Goal: Information Seeking & Learning: Learn about a topic

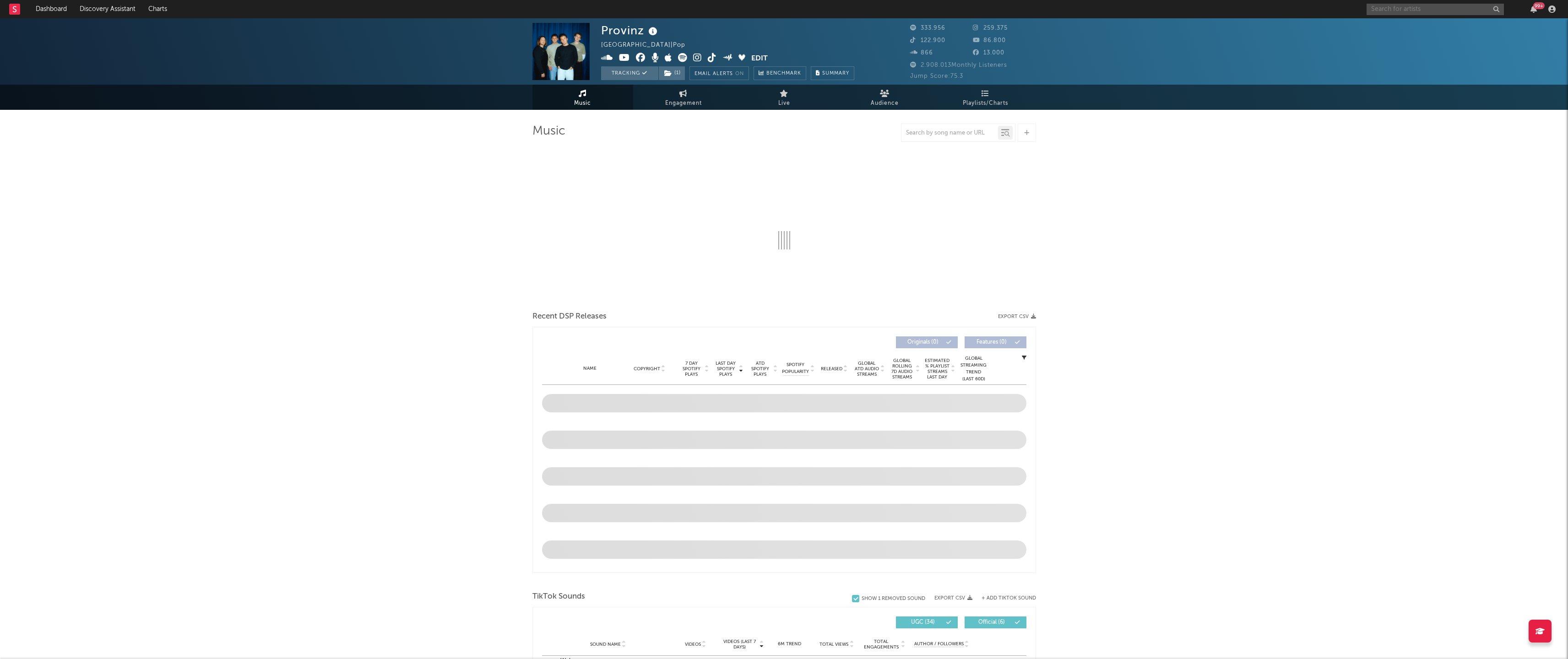
click at [1399, 12] on input "text" at bounding box center [1435, 9] width 138 height 12
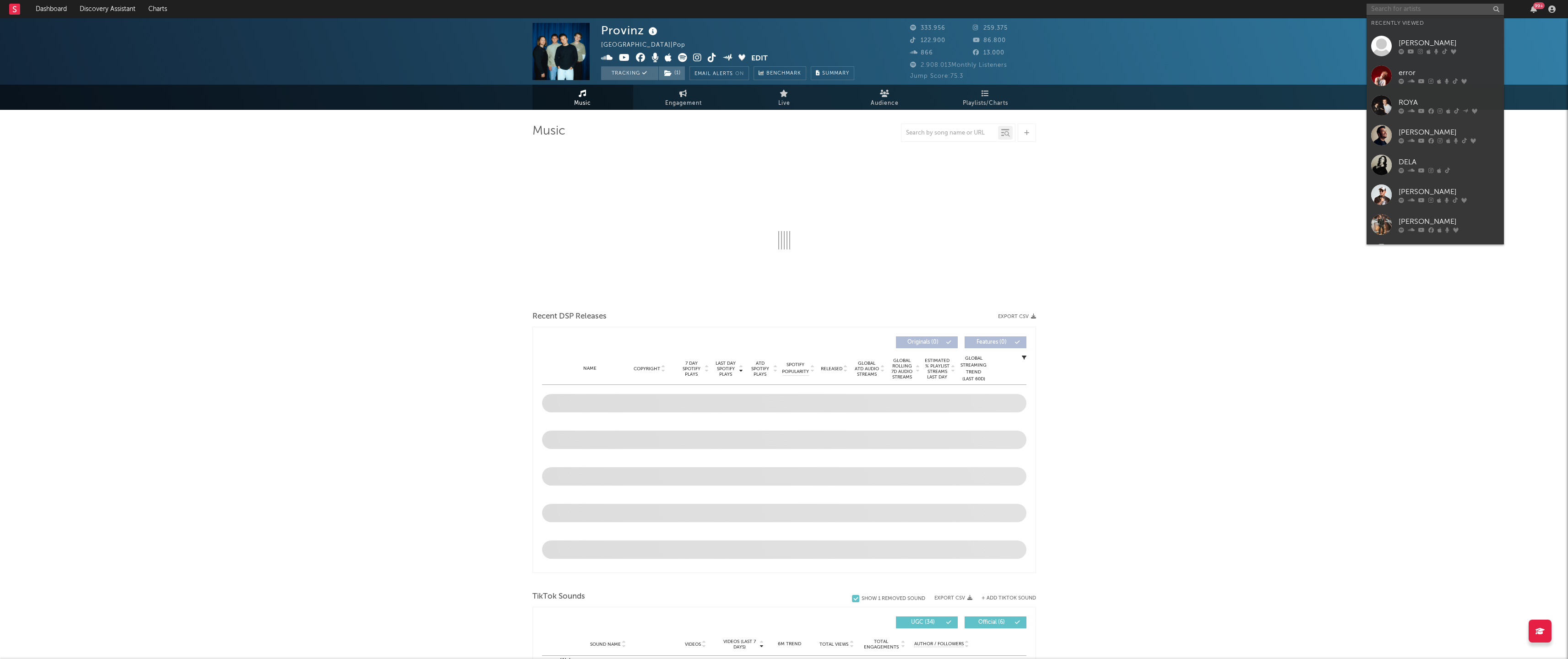
select select "6m"
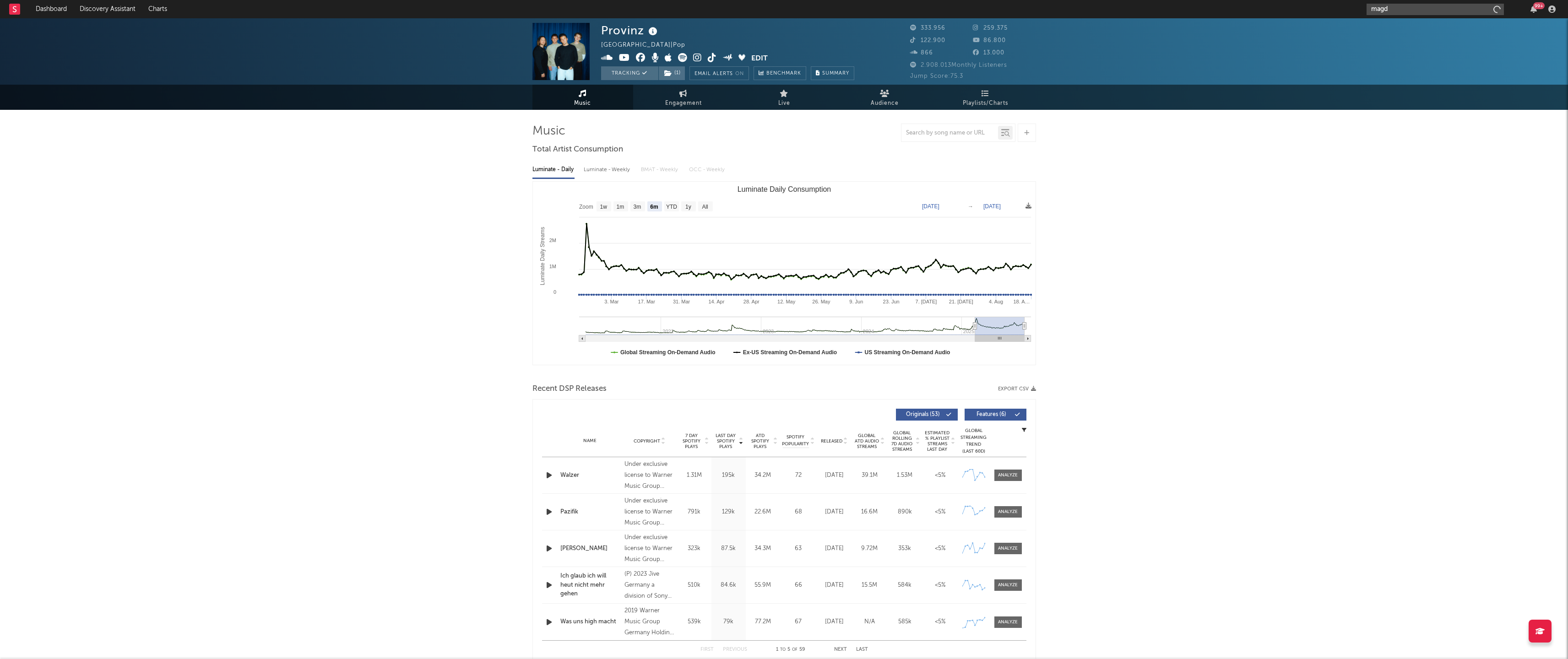
type input "[PERSON_NAME]"
click at [1402, 12] on input "[PERSON_NAME]" at bounding box center [1435, 9] width 138 height 12
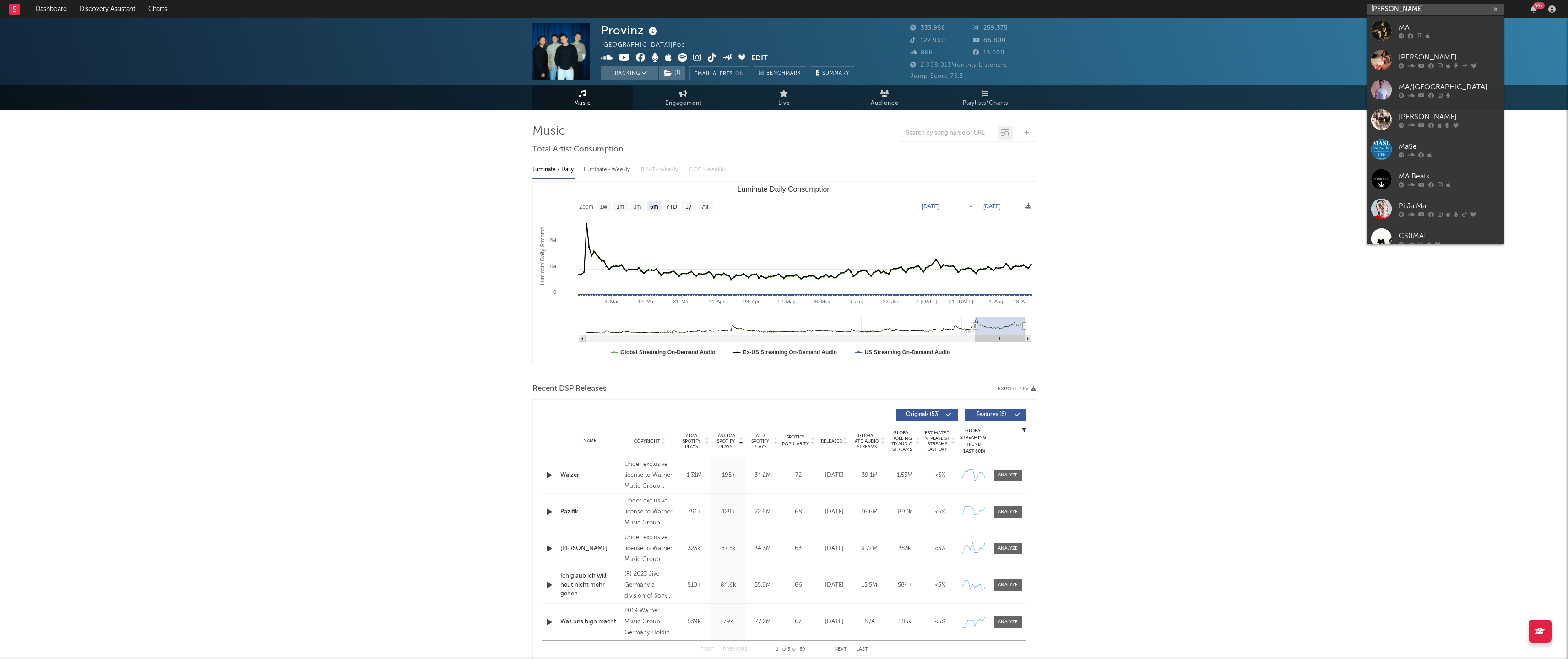
click at [1404, 9] on input "[PERSON_NAME]" at bounding box center [1435, 9] width 138 height 12
click at [1413, 34] on link "[PERSON_NAME]" at bounding box center [1435, 46] width 138 height 30
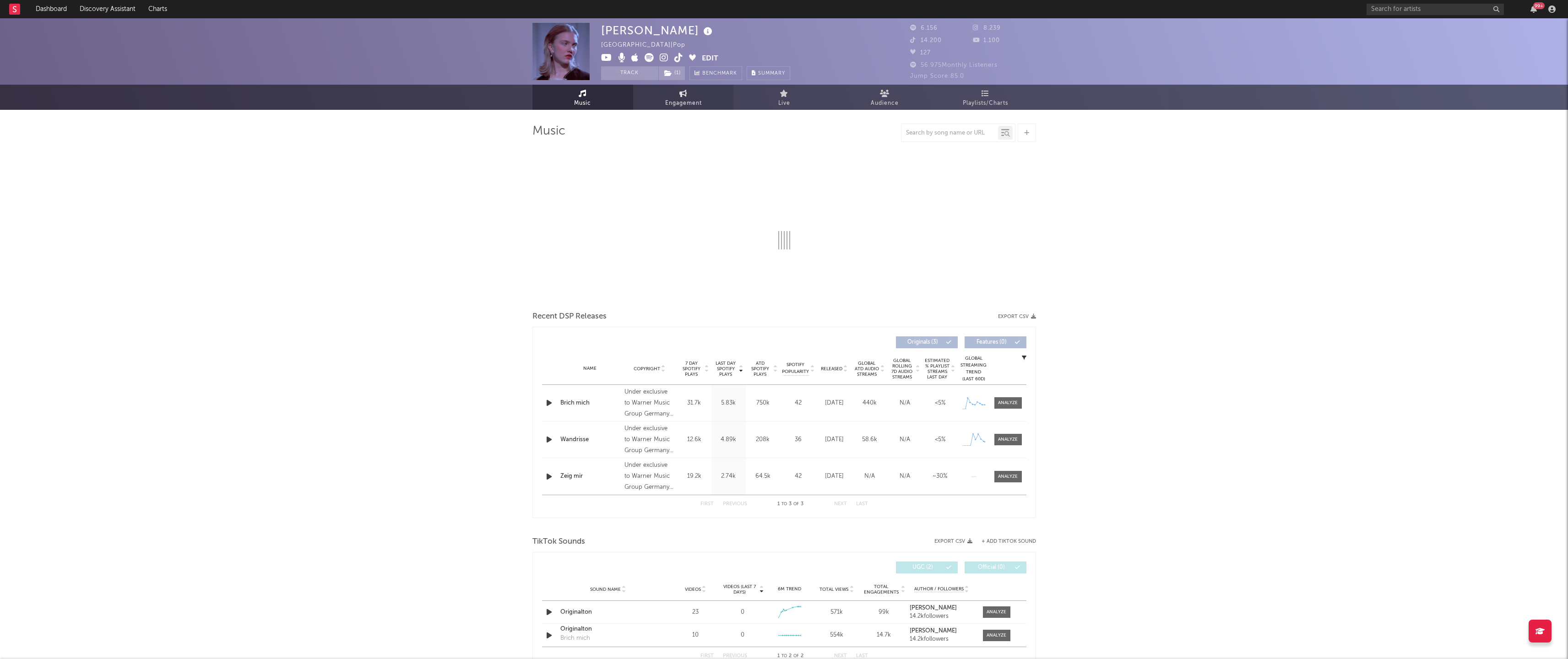
select select "6m"
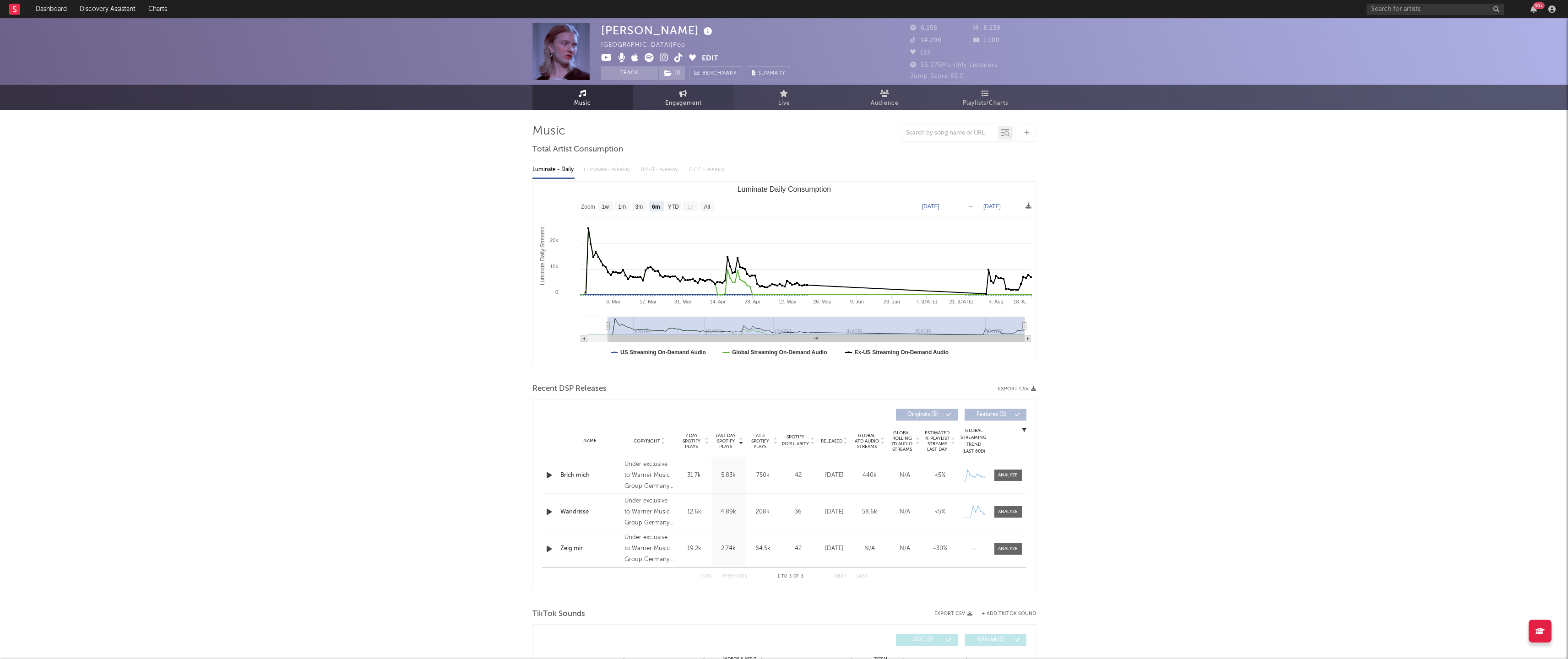
click at [701, 96] on link "Engagement" at bounding box center [683, 97] width 101 height 25
select select "1w"
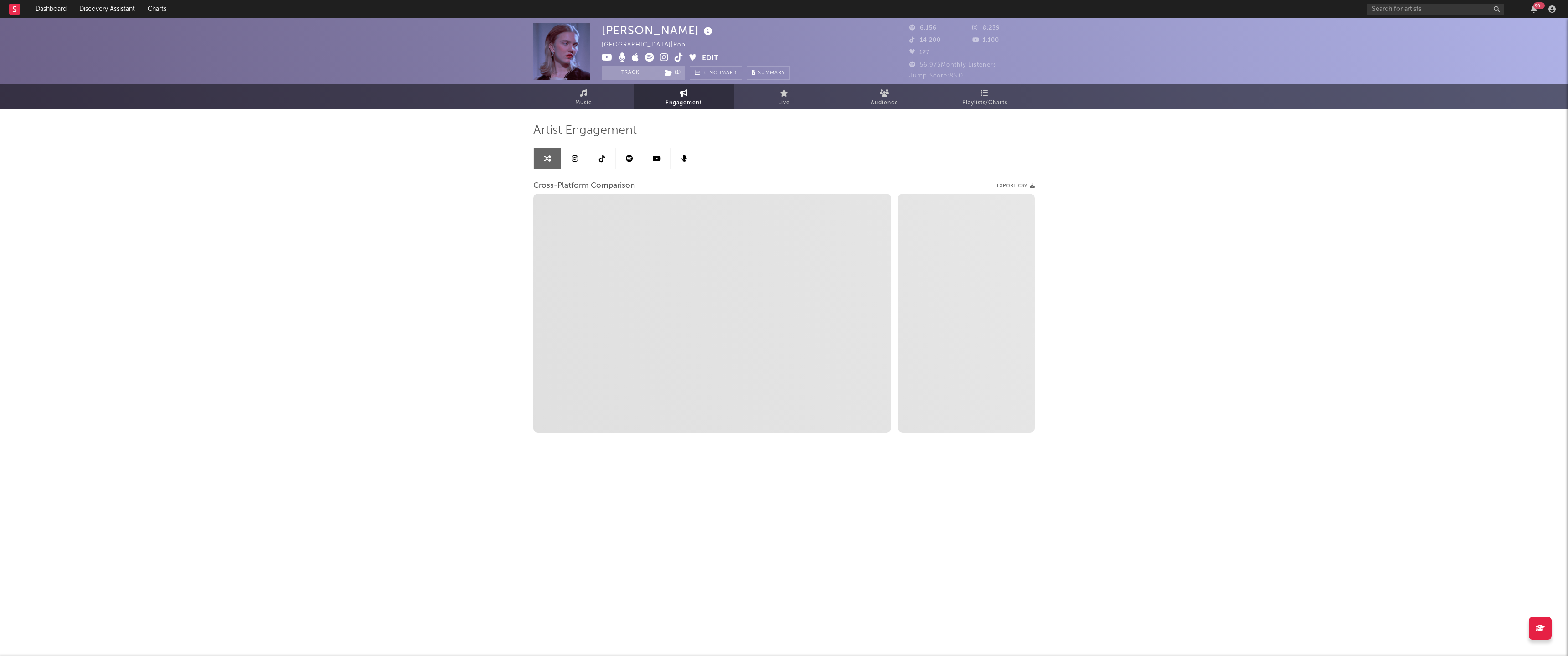
select select "1m"
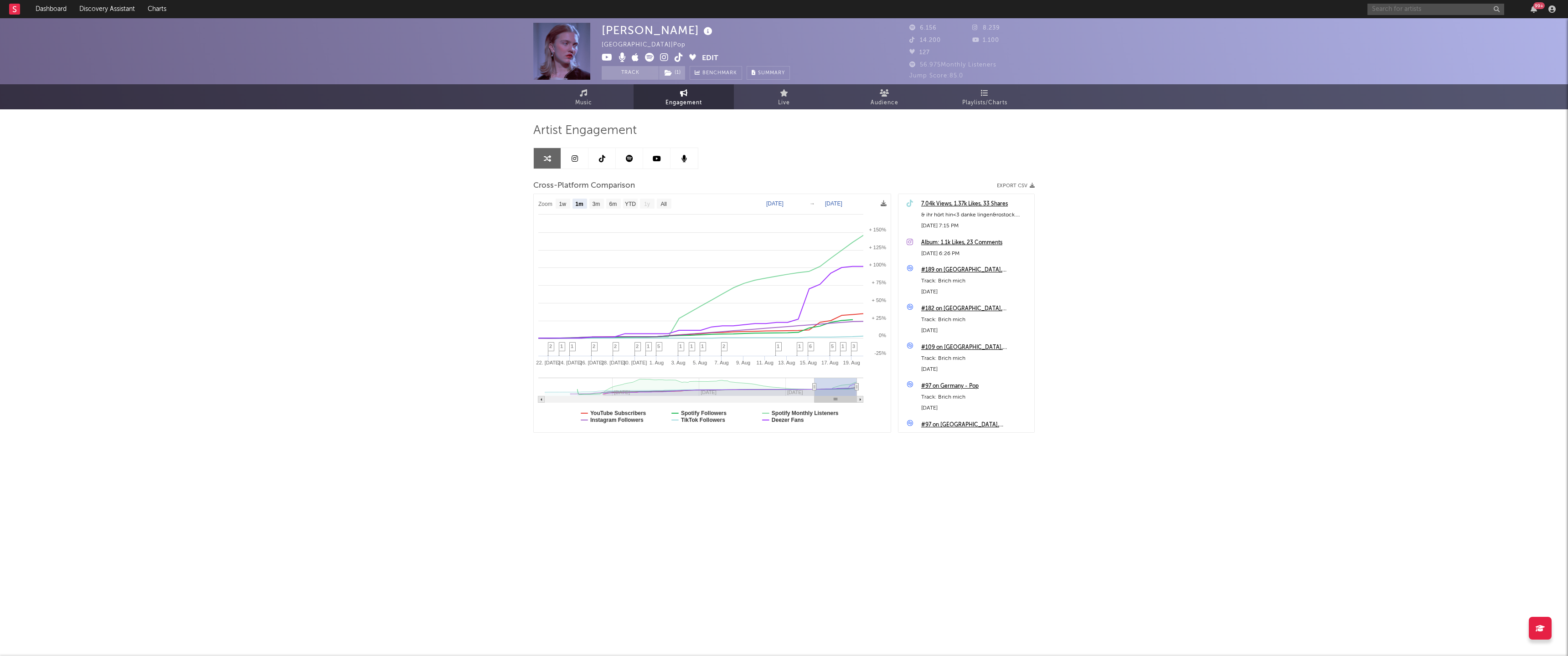
click at [1437, 8] on input "text" at bounding box center [1436, 9] width 137 height 12
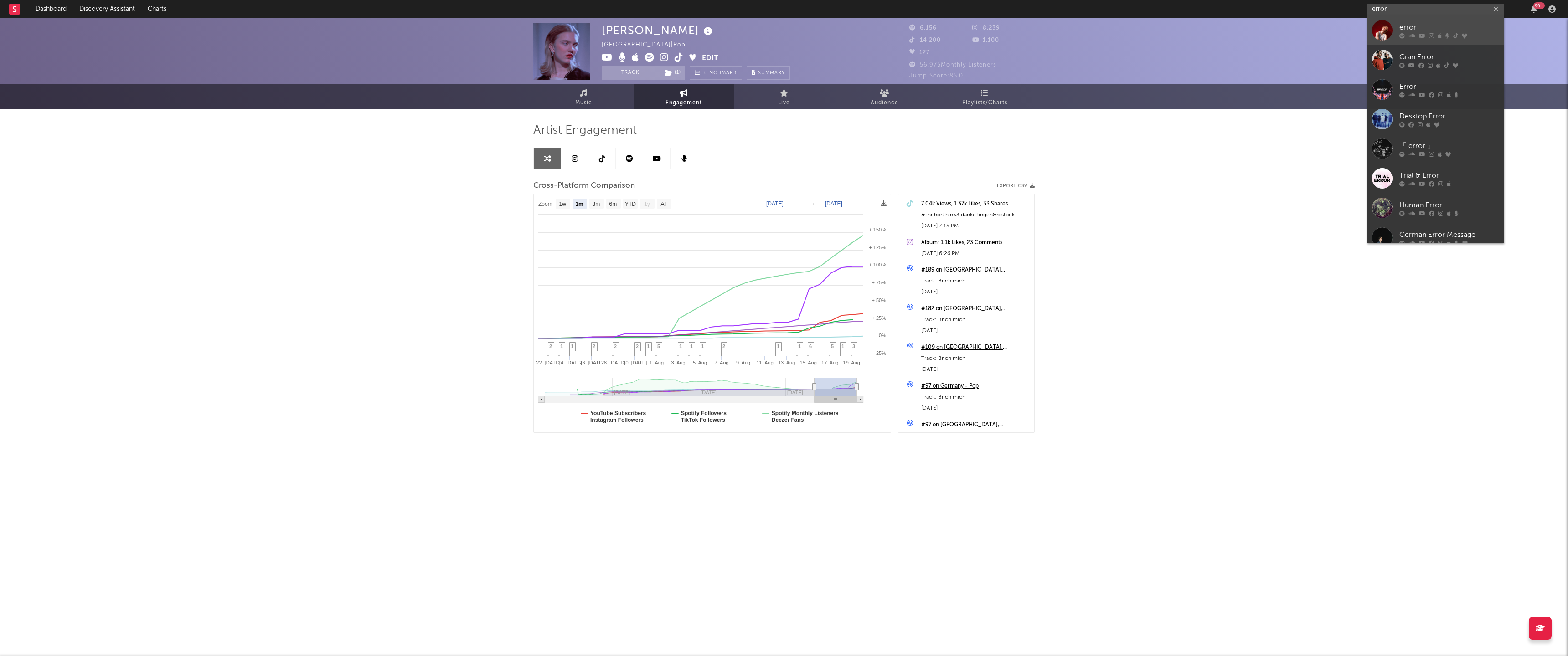
type input "error"
click at [1435, 30] on div "error" at bounding box center [1449, 27] width 100 height 11
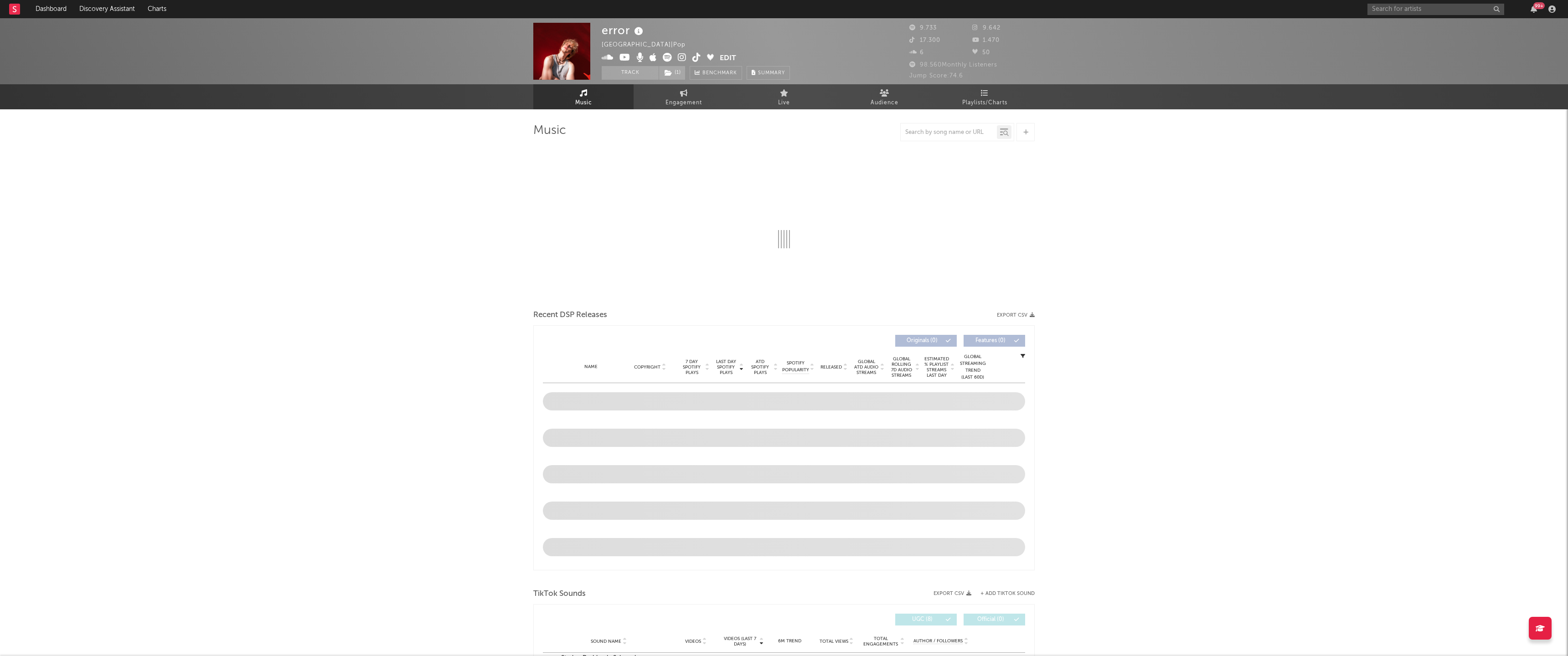
select select "6m"
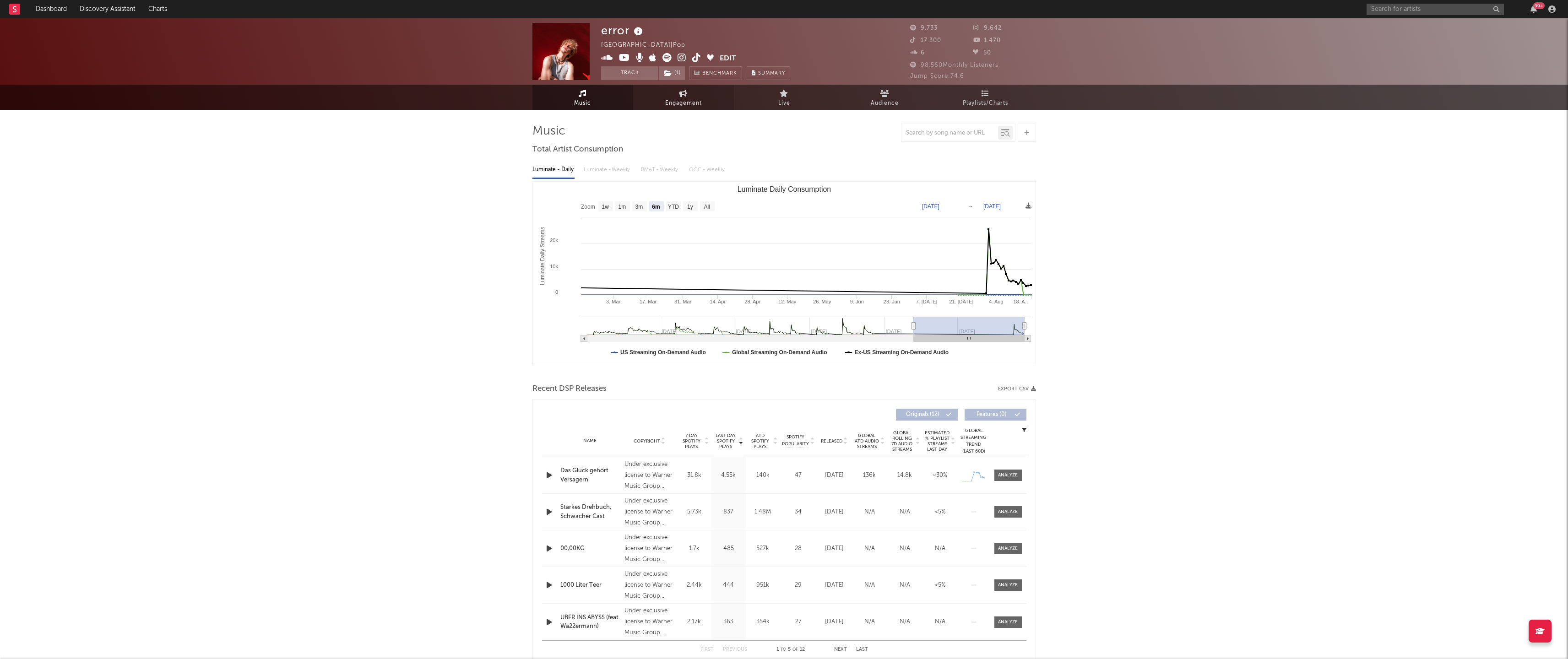
click at [674, 91] on link "Engagement" at bounding box center [683, 97] width 101 height 25
select select "1w"
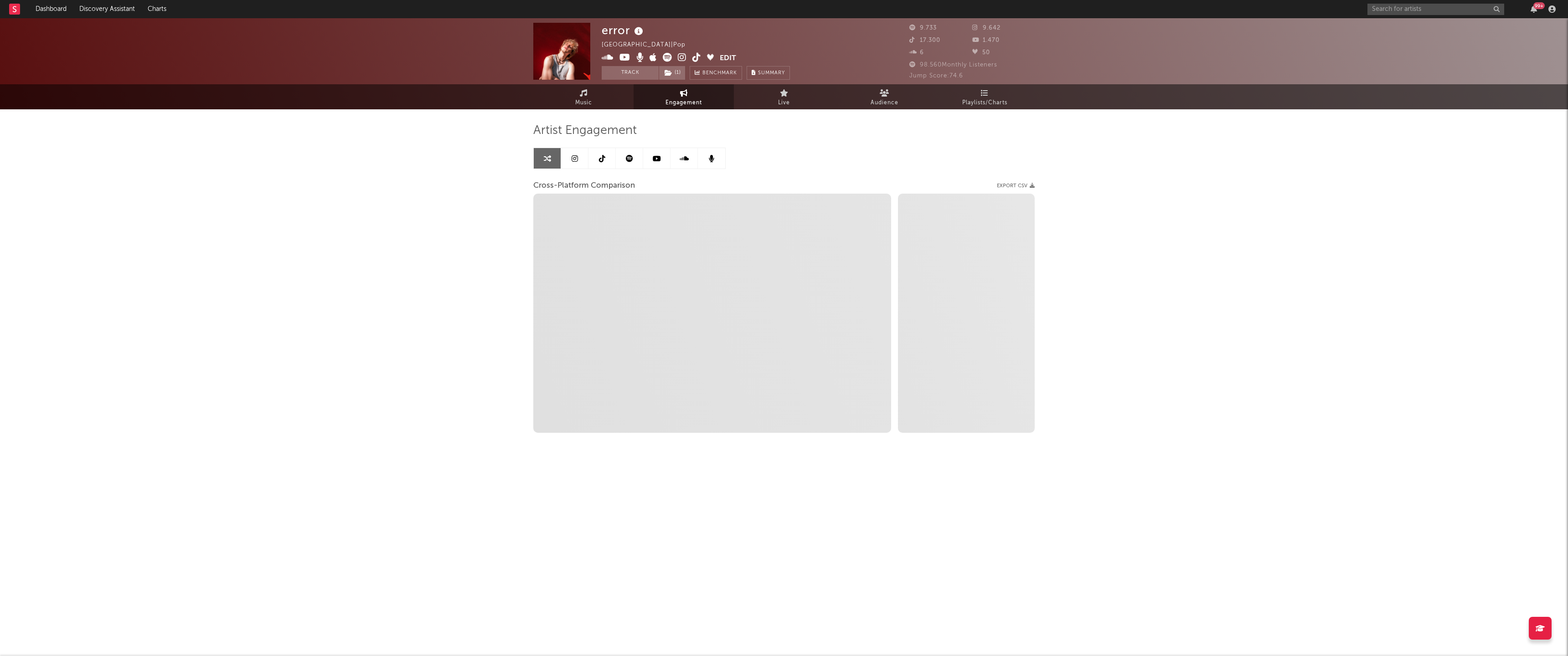
select select "1m"
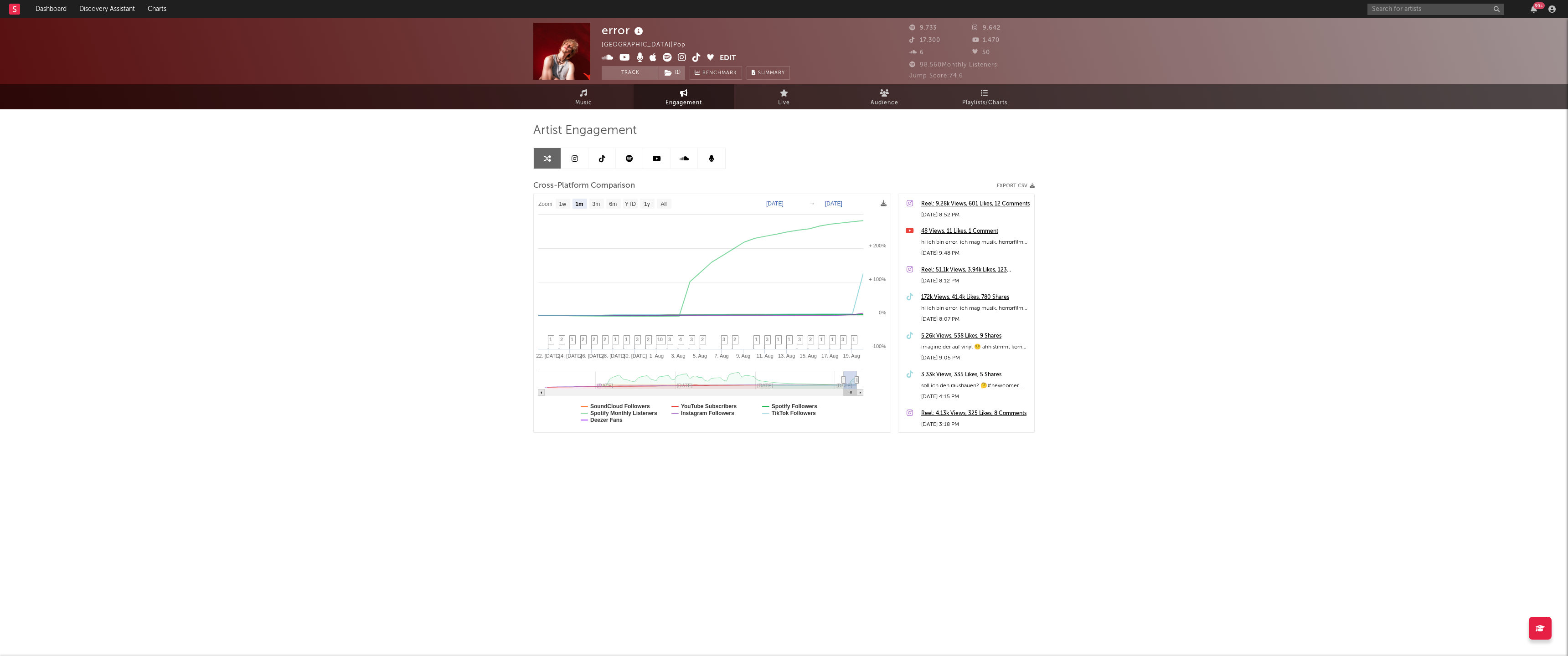
click at [599, 156] on icon at bounding box center [602, 159] width 6 height 7
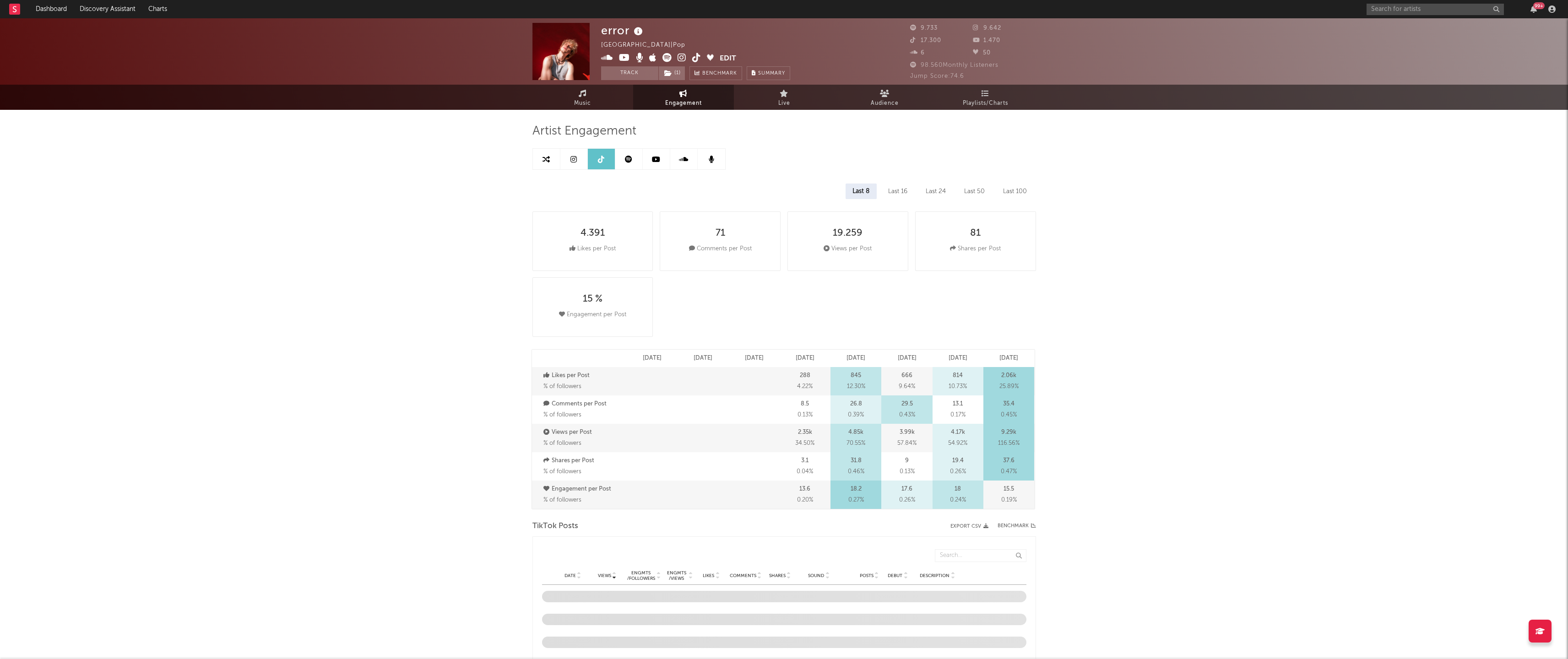
select select "6m"
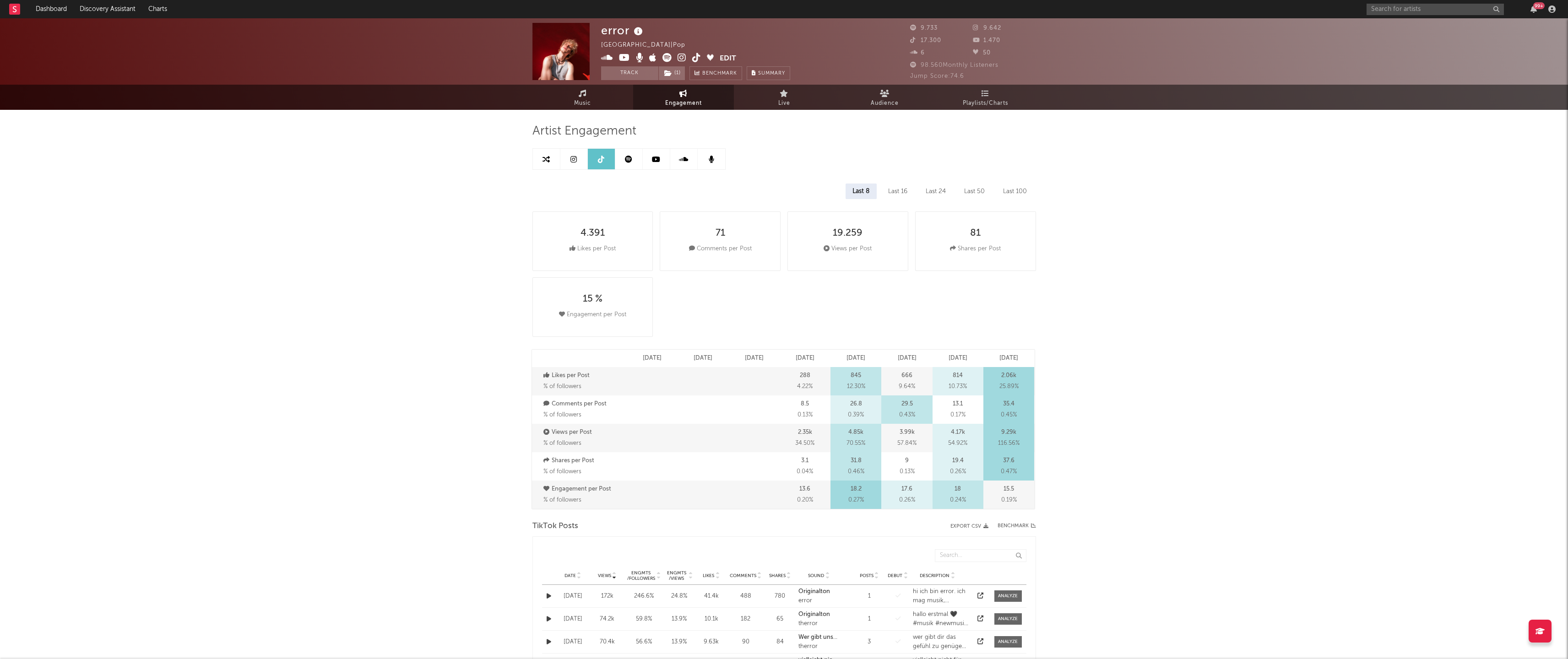
click at [545, 158] on icon at bounding box center [546, 160] width 7 height 7
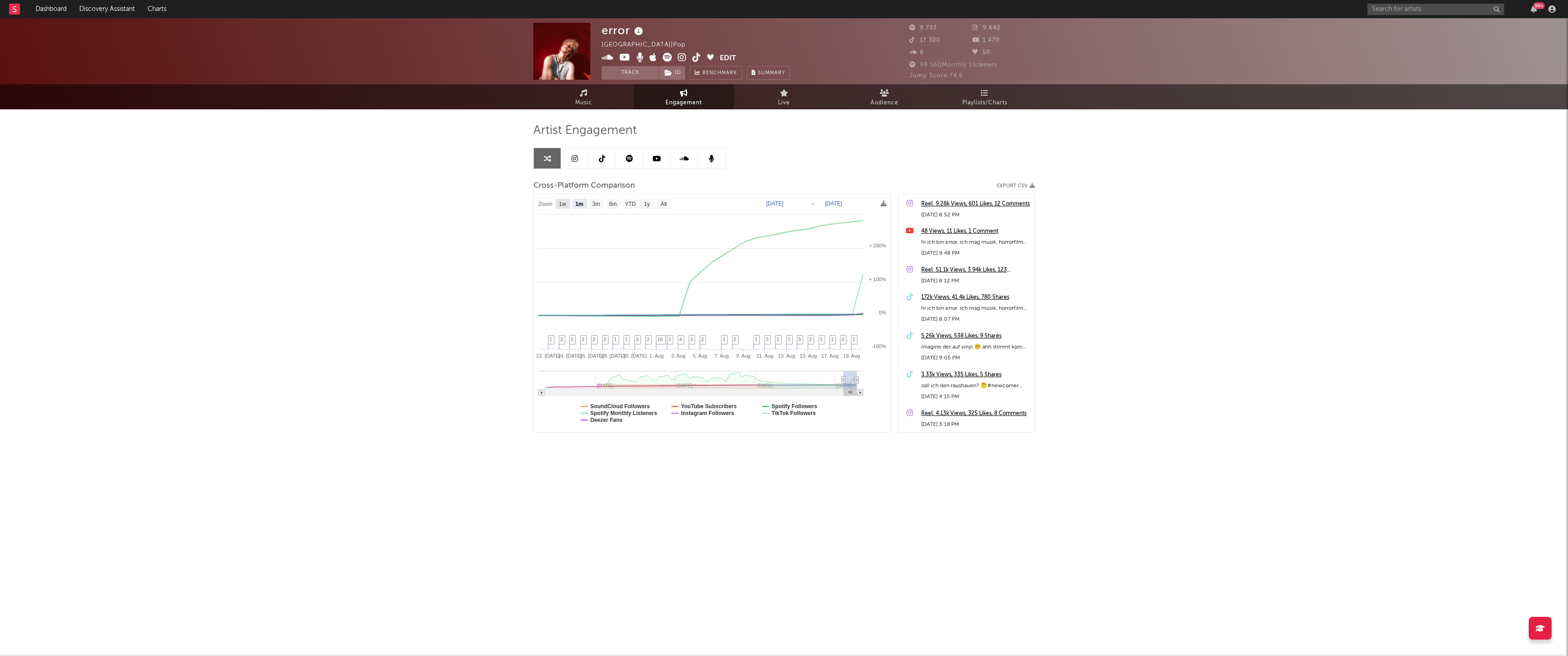
click at [558, 203] on rect at bounding box center [563, 203] width 15 height 10
select select "1w"
type input "[DATE]"
select select "1w"
click at [581, 107] on span "Music" at bounding box center [584, 103] width 17 height 11
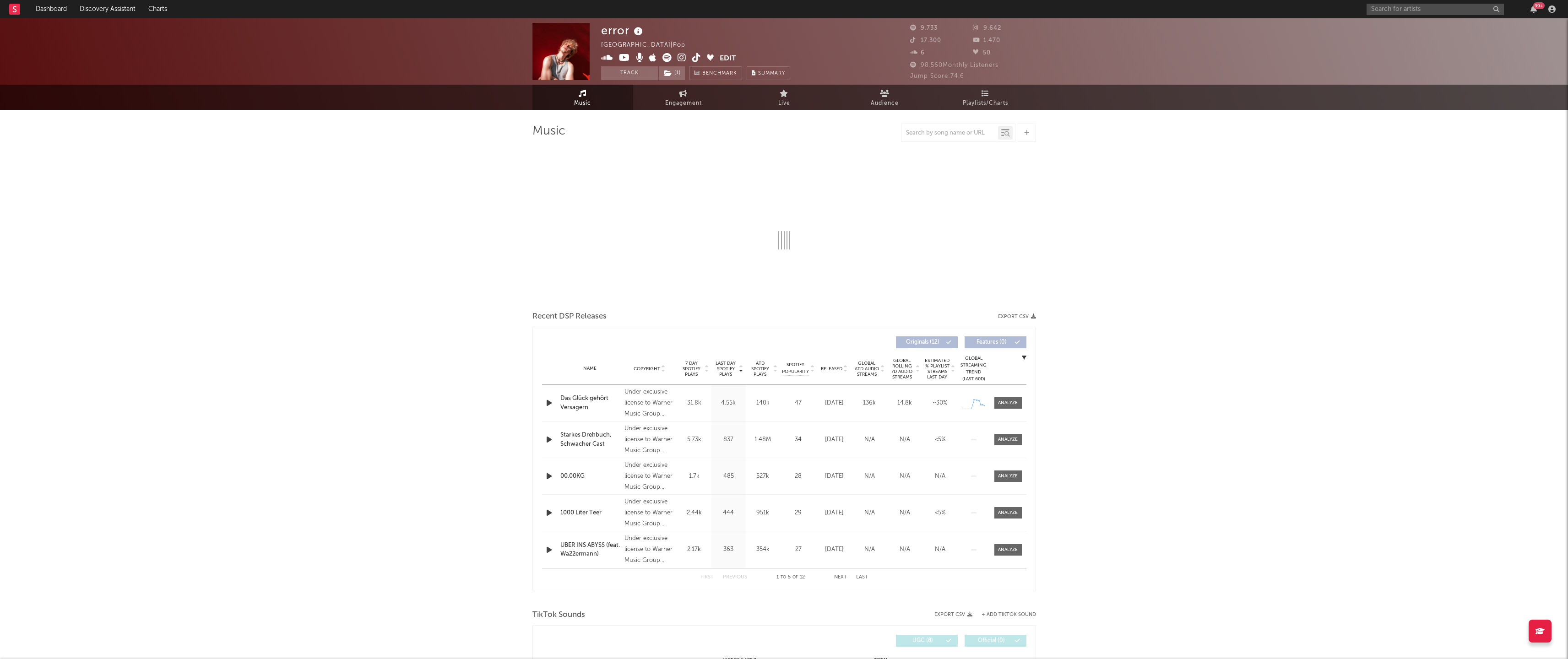
select select "6m"
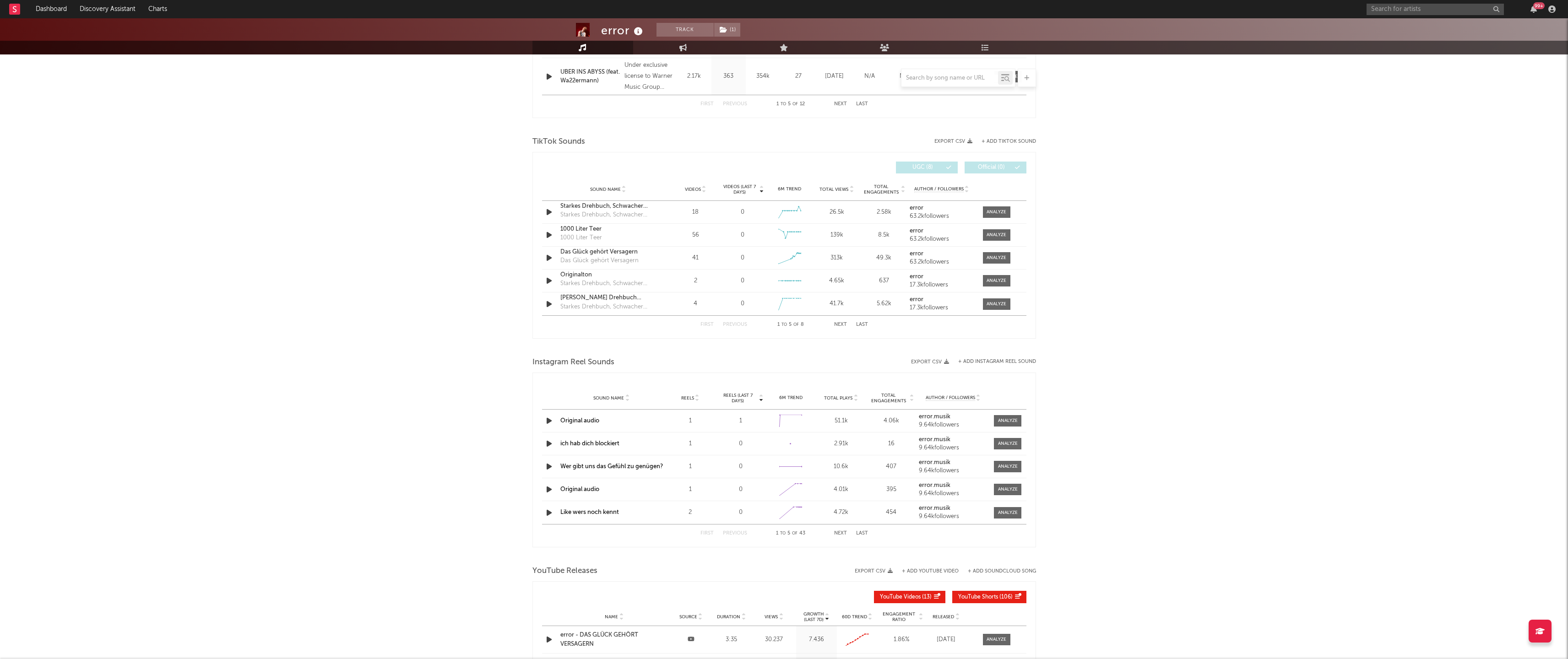
scroll to position [550, 0]
click at [998, 257] on span at bounding box center [996, 253] width 28 height 12
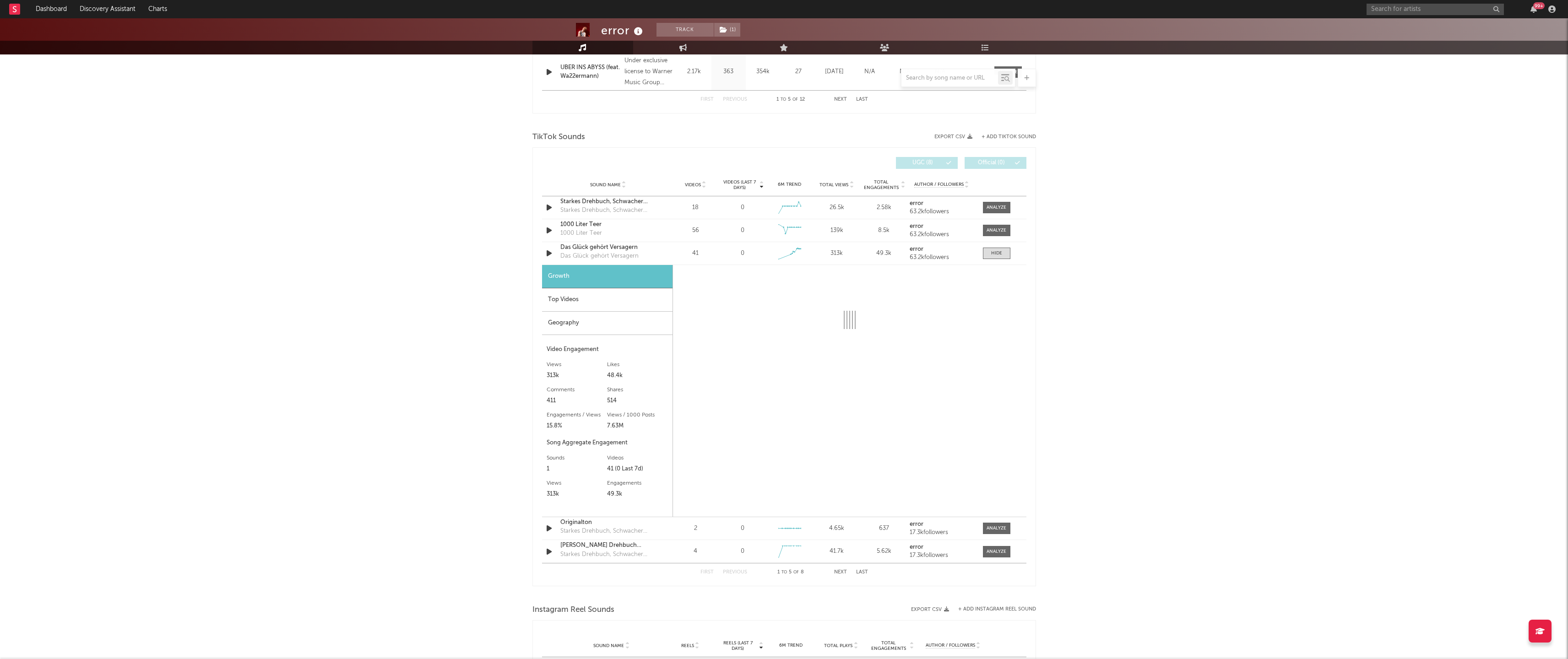
select select "1w"
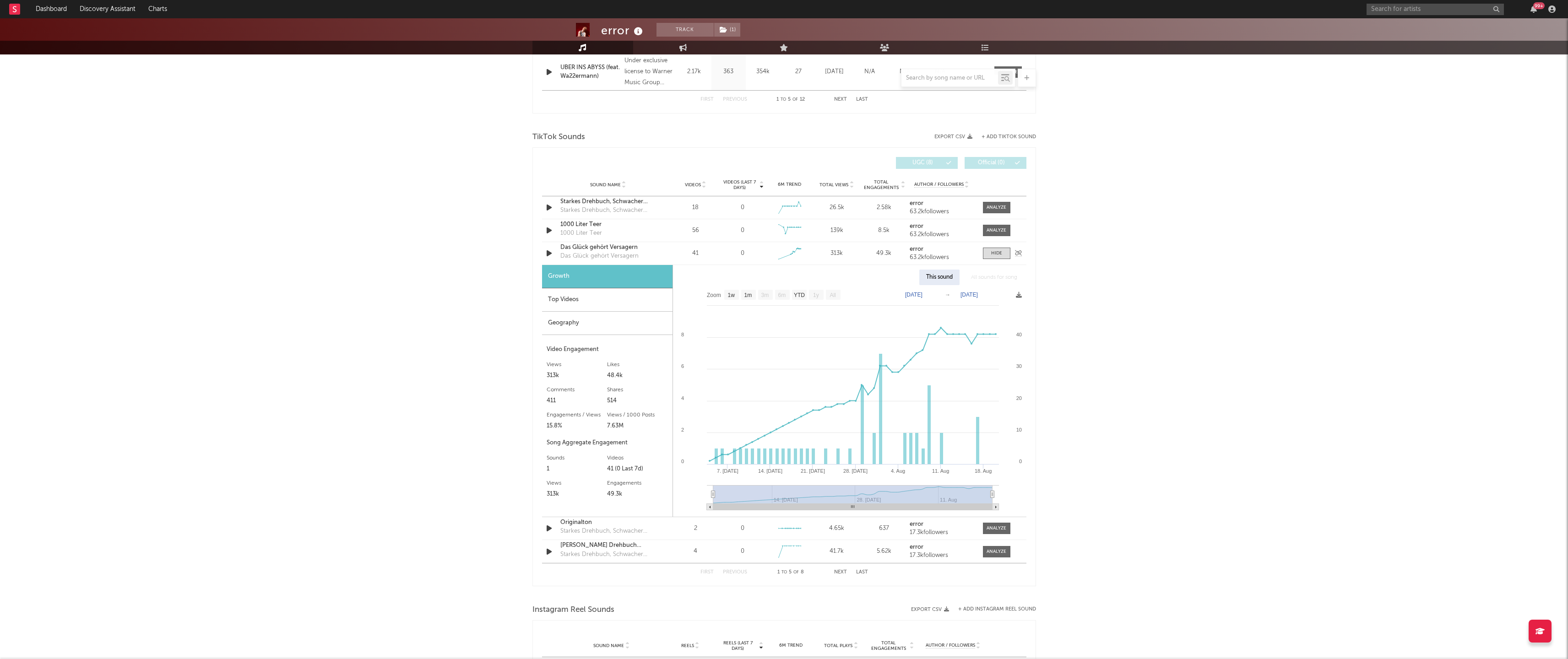
click at [608, 251] on div "Das Glück gehört Versagern" at bounding box center [608, 248] width 96 height 9
